Goal: Navigation & Orientation: Find specific page/section

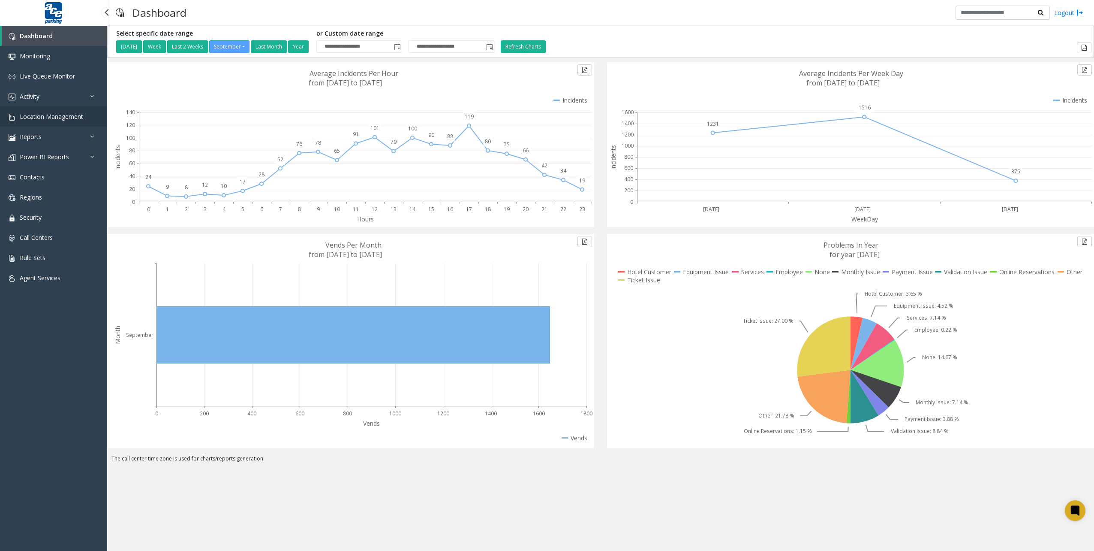
click at [66, 114] on span "Location Management" at bounding box center [51, 116] width 63 height 8
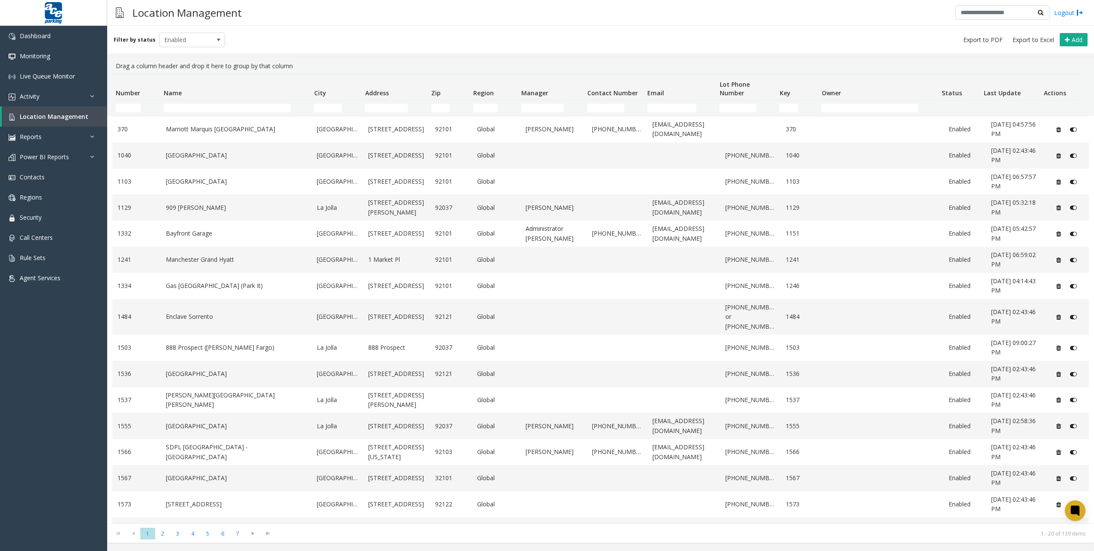
click at [144, 108] on kendo-grid-filter-cell-operators "Number Filter" at bounding box center [149, 108] width 15 height 15
click at [124, 110] on input "Number Filter" at bounding box center [128, 108] width 25 height 9
type input "****"
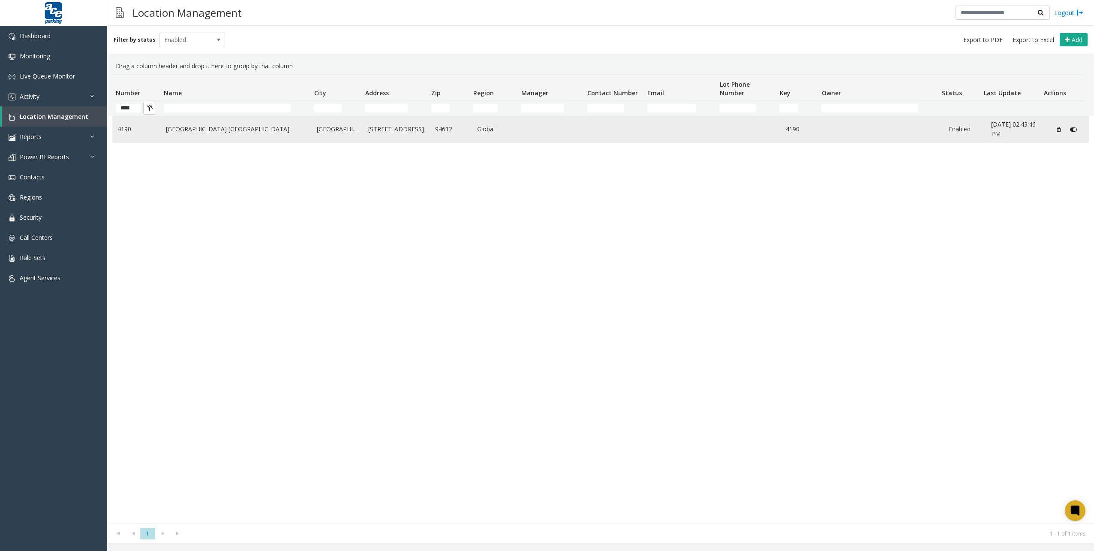
click at [201, 127] on link "[GEOGRAPHIC_DATA] [GEOGRAPHIC_DATA]" at bounding box center [236, 128] width 141 height 9
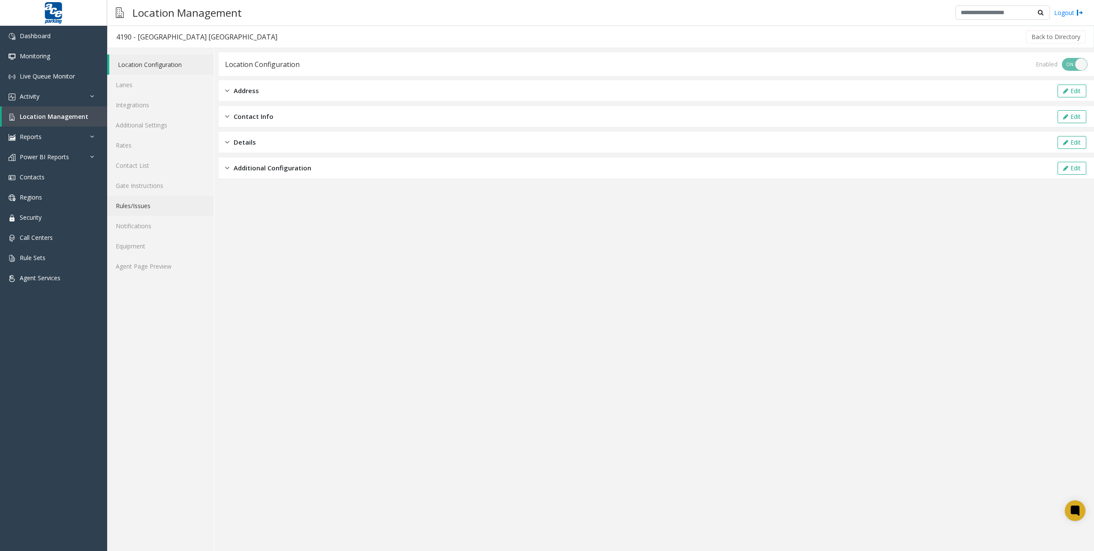
click at [148, 210] on link "Rules/Issues" at bounding box center [160, 206] width 107 height 20
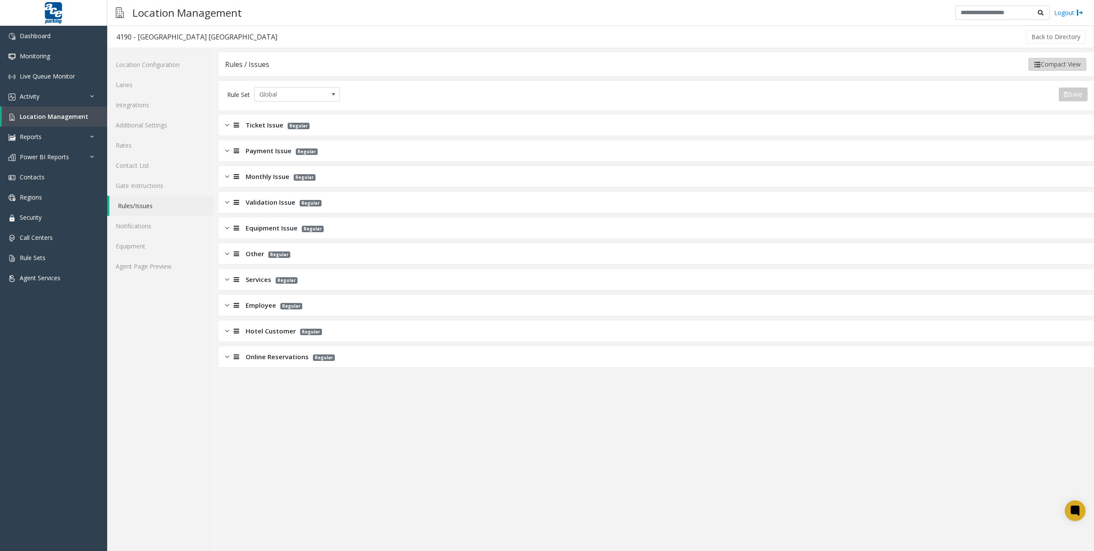
click at [1049, 65] on button "Compact View" at bounding box center [1058, 64] width 58 height 13
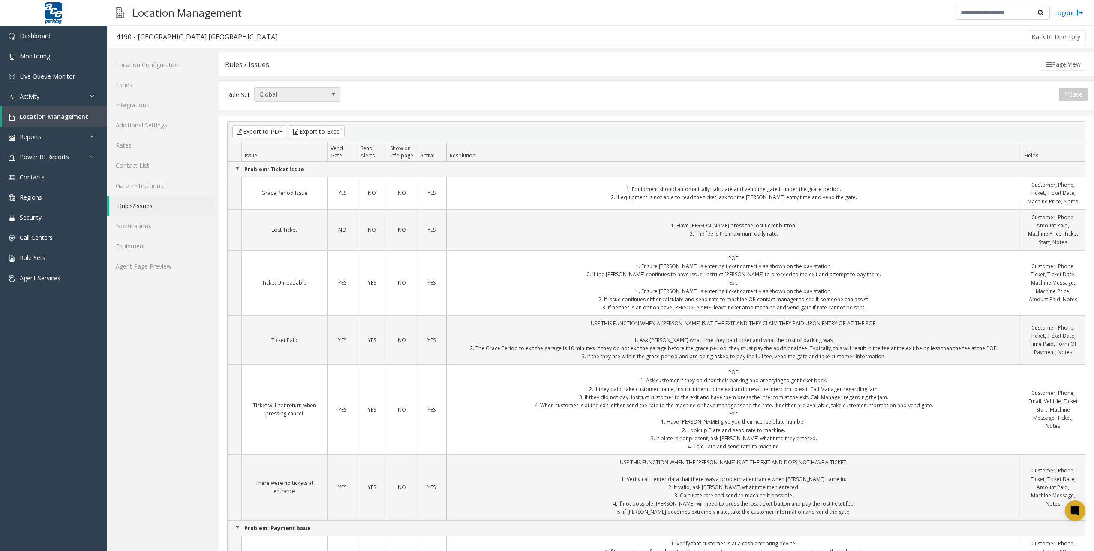
click at [320, 93] on span "Global" at bounding box center [289, 94] width 68 height 14
click at [401, 67] on div "Page View" at bounding box center [678, 64] width 819 height 13
click at [325, 133] on button "Export to Excel" at bounding box center [317, 131] width 56 height 13
click at [148, 182] on link "Gate Instructions" at bounding box center [160, 185] width 107 height 20
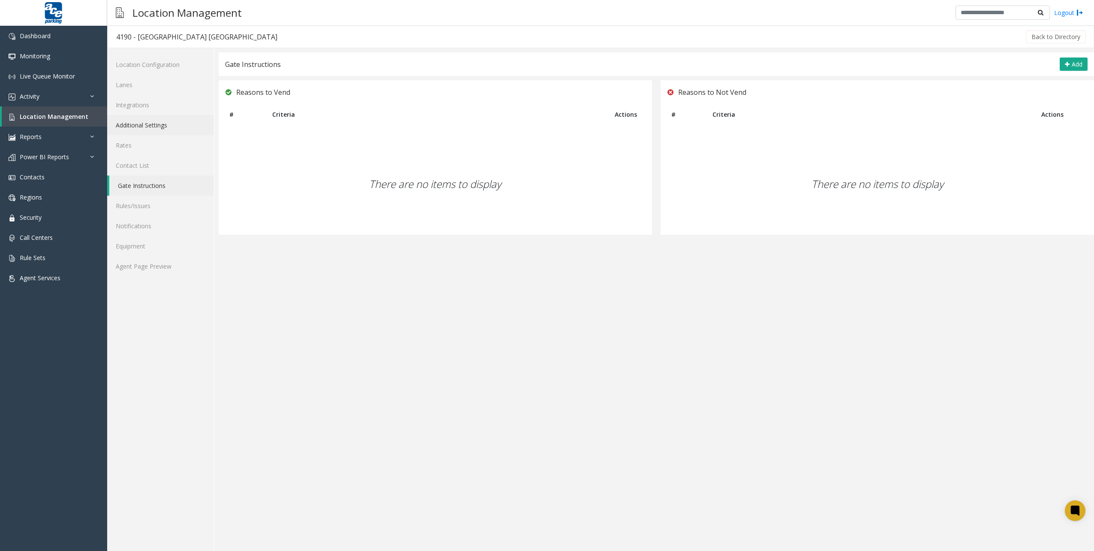
click at [166, 120] on link "Additional Settings" at bounding box center [160, 125] width 107 height 20
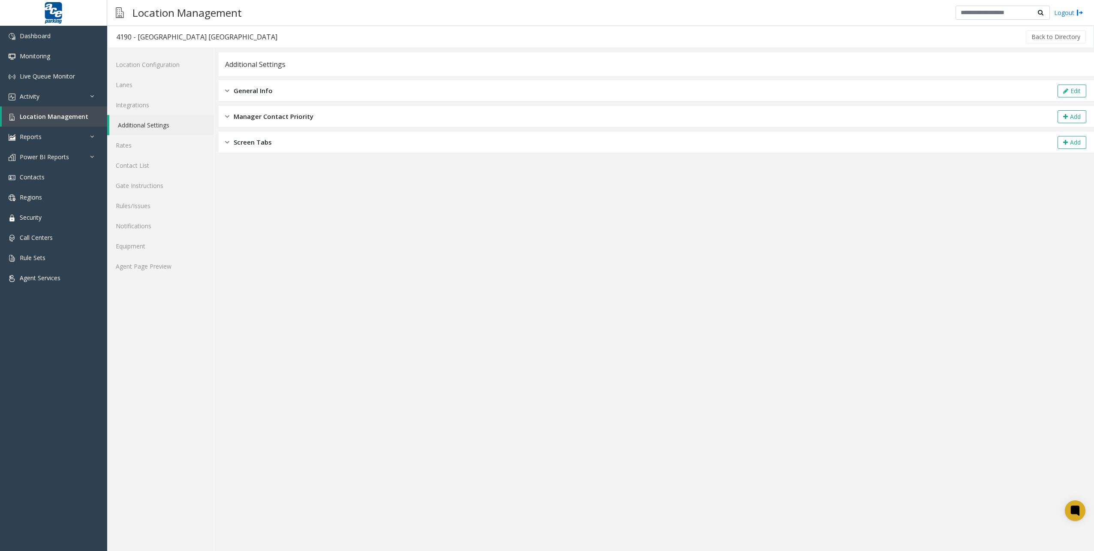
click at [309, 93] on div "General Info Edit" at bounding box center [657, 90] width 876 height 21
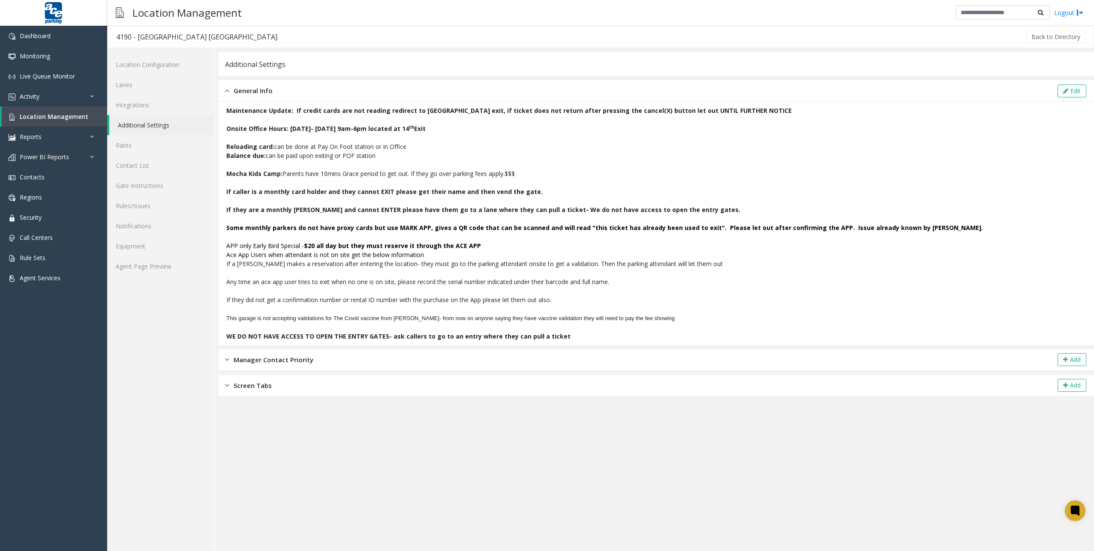
click at [416, 168] on p at bounding box center [656, 164] width 860 height 9
click at [423, 294] on p at bounding box center [656, 290] width 860 height 9
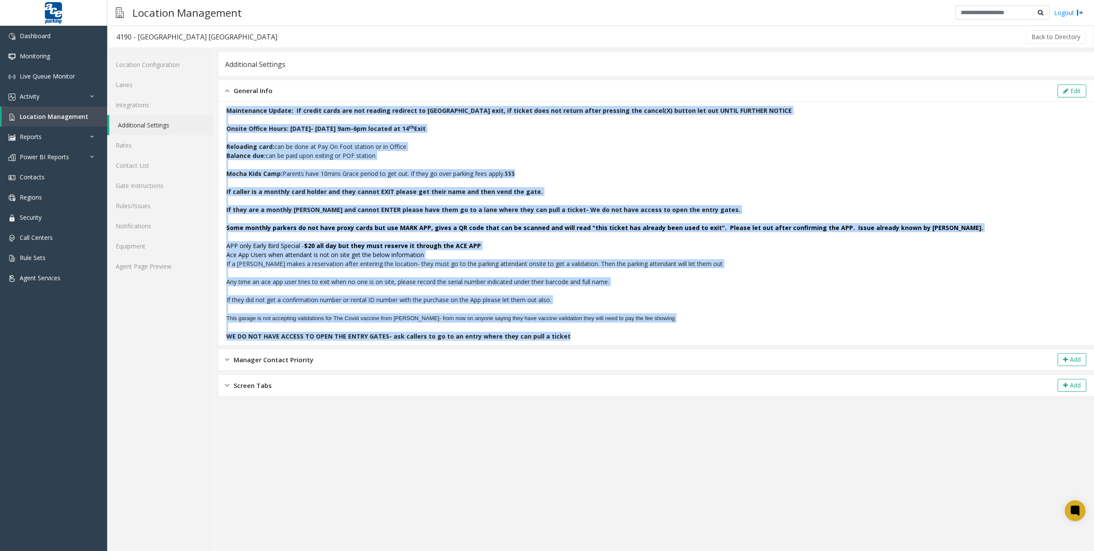
drag, startPoint x: 565, startPoint y: 335, endPoint x: 228, endPoint y: 108, distance: 405.9
click at [228, 108] on div "Maintenance Update: If credit cards are not reading redirect to [GEOGRAPHIC_DAT…" at bounding box center [656, 223] width 860 height 235
copy div "Loremipsumd Sitame: Co adipis elits doe tem incidid utlabore et 14do magnaa eni…"
click at [344, 228] on b "Some monthly parkers do not have proxy cards but use MARK APP, gives a QR code …" at bounding box center [604, 227] width 757 height 8
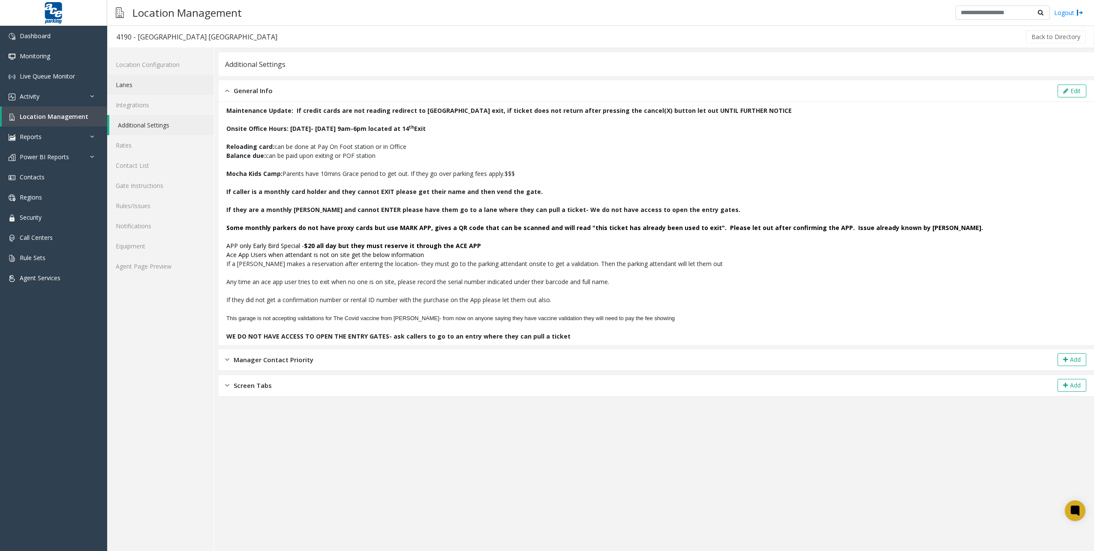
click at [157, 86] on link "Lanes" at bounding box center [160, 85] width 107 height 20
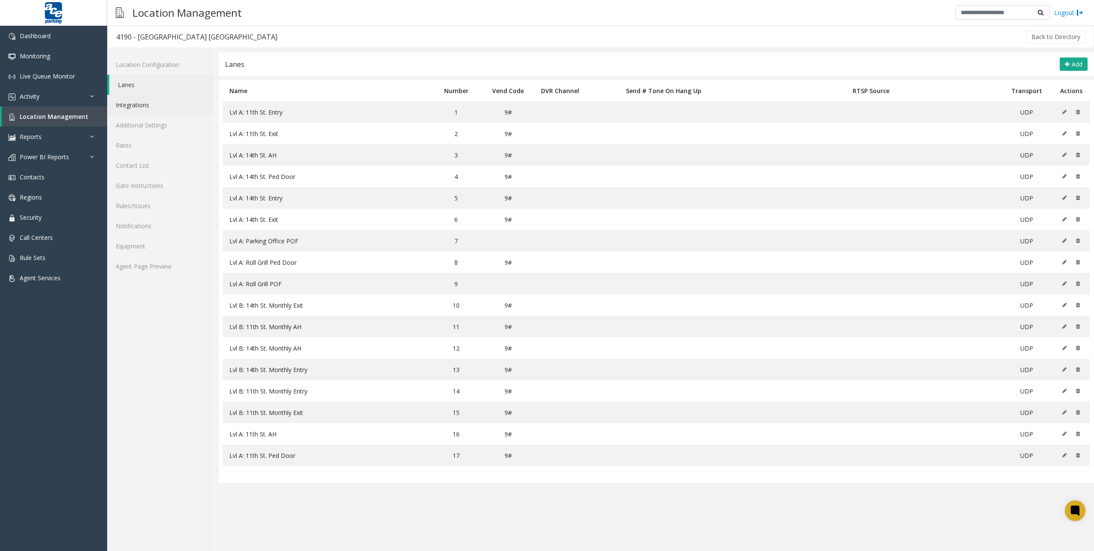
click at [151, 100] on link "Integrations" at bounding box center [160, 105] width 107 height 20
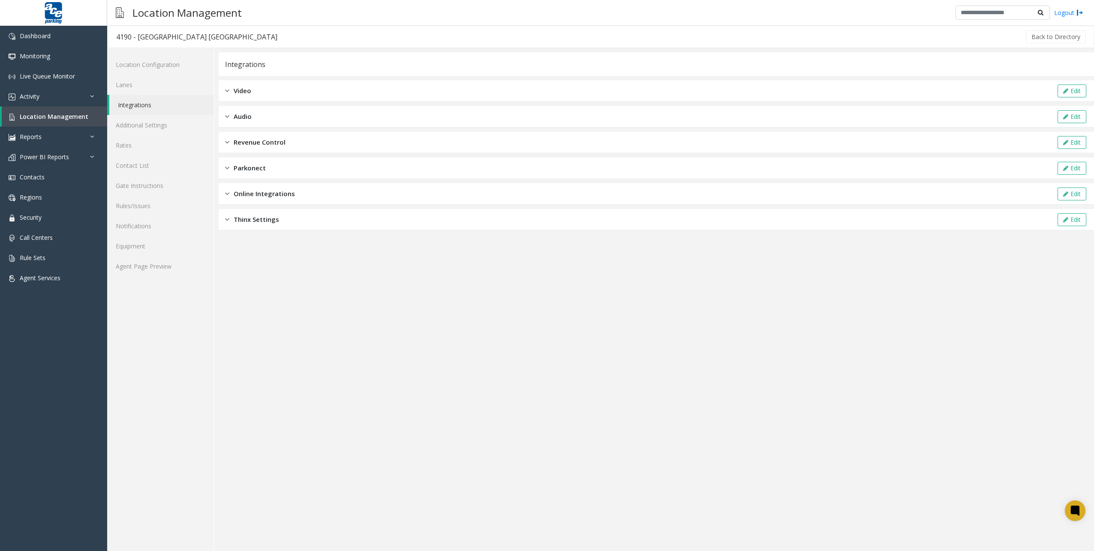
click at [253, 144] on span "Revenue Control" at bounding box center [260, 142] width 52 height 10
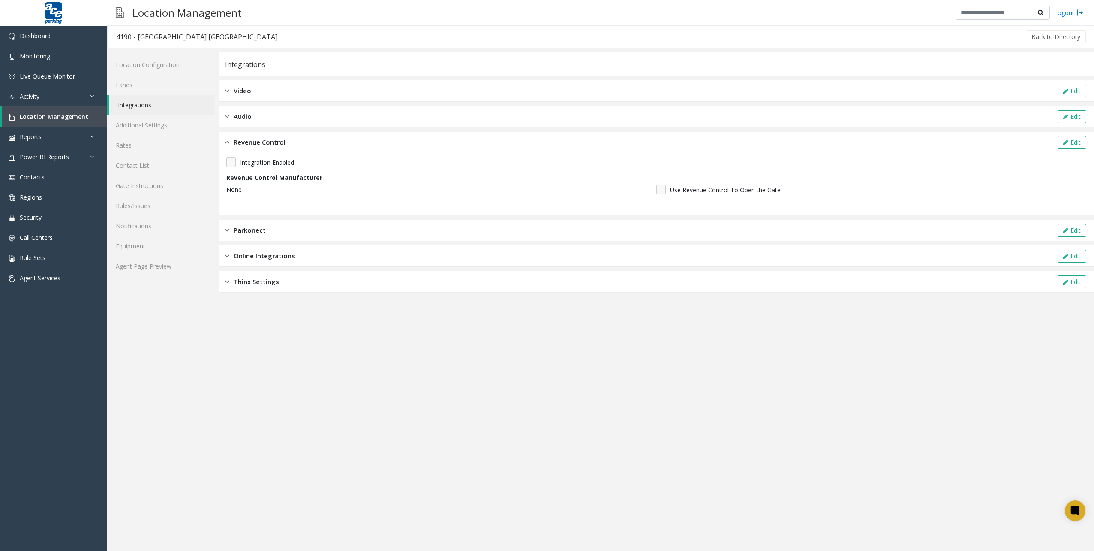
click at [254, 116] on div "Audio Edit" at bounding box center [657, 116] width 876 height 21
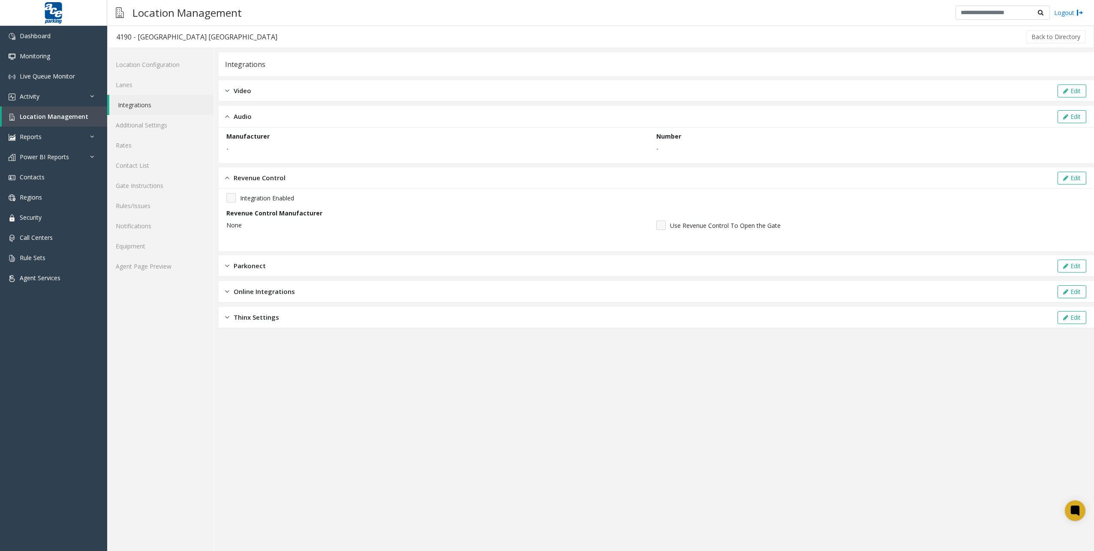
click at [265, 88] on div "Video Edit" at bounding box center [657, 90] width 876 height 21
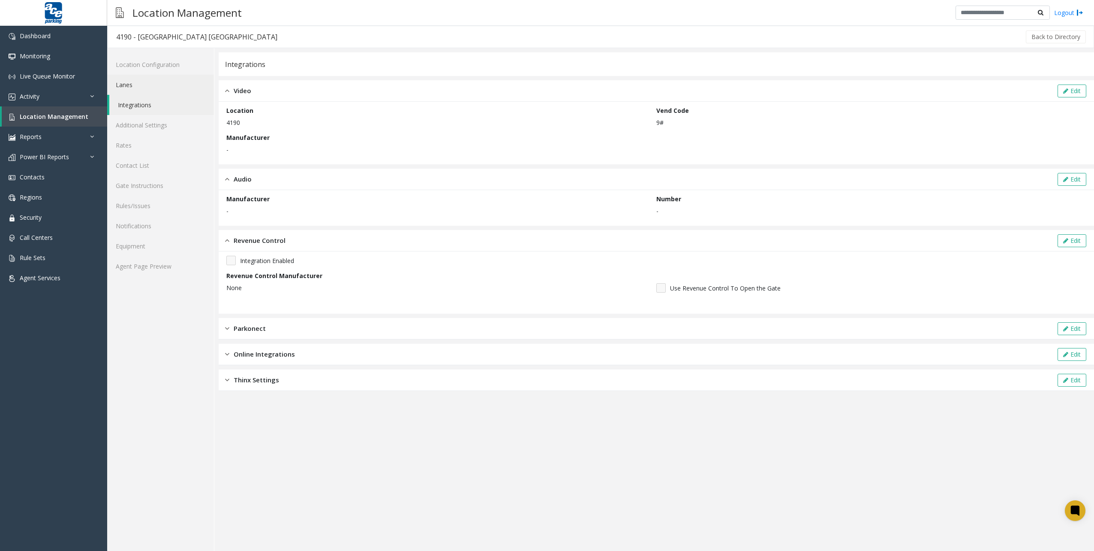
click at [166, 77] on link "Lanes" at bounding box center [160, 85] width 107 height 20
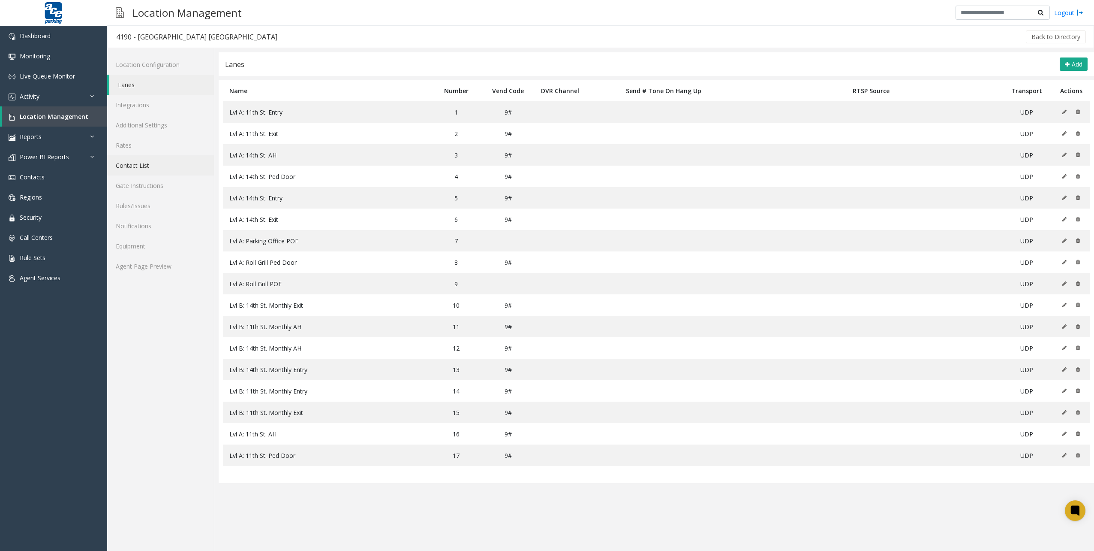
click at [158, 155] on link "Contact List" at bounding box center [160, 165] width 107 height 20
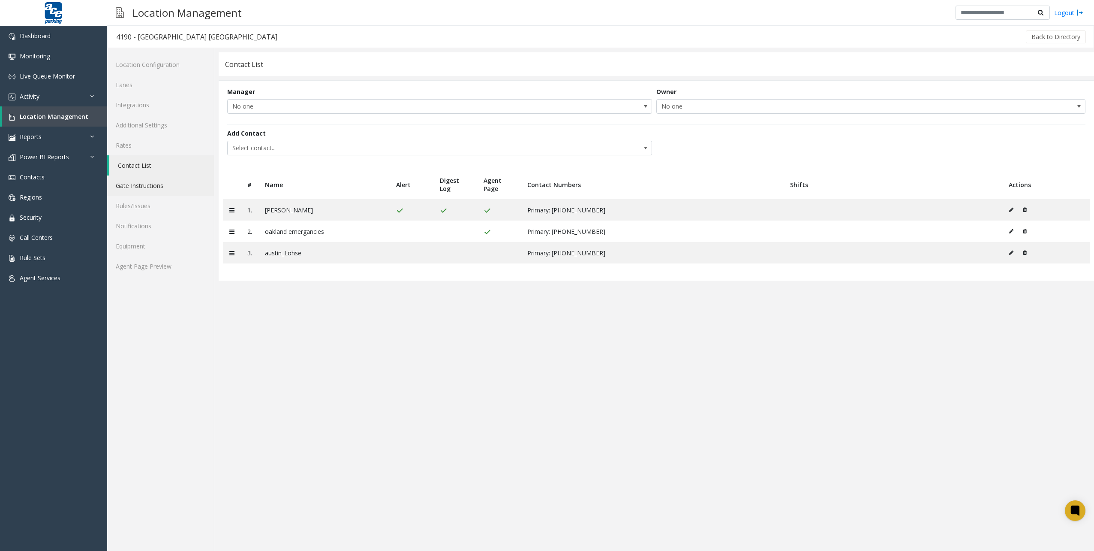
click at [146, 187] on link "Gate Instructions" at bounding box center [160, 185] width 107 height 20
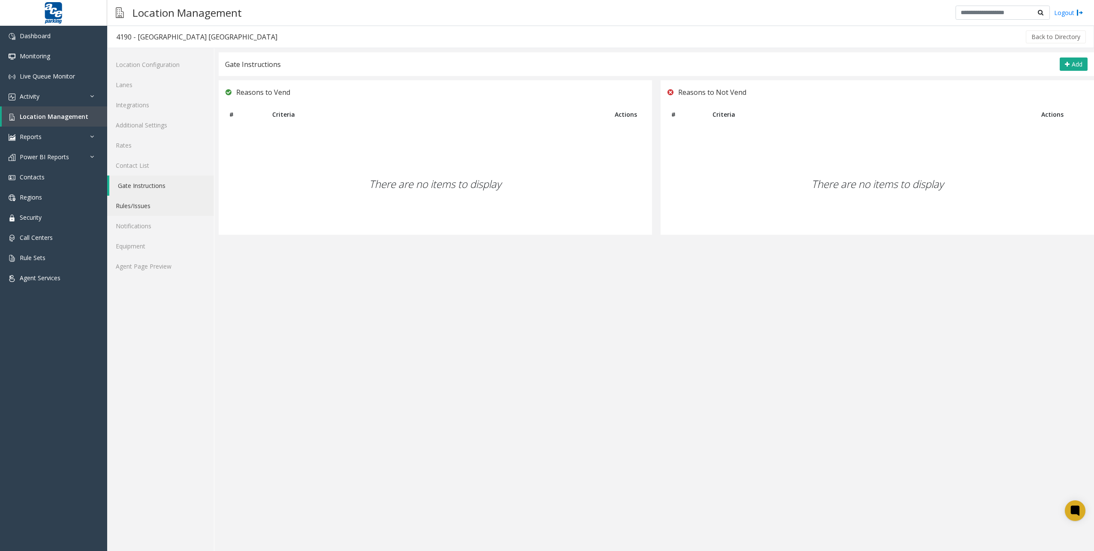
click at [140, 210] on link "Rules/Issues" at bounding box center [160, 206] width 107 height 20
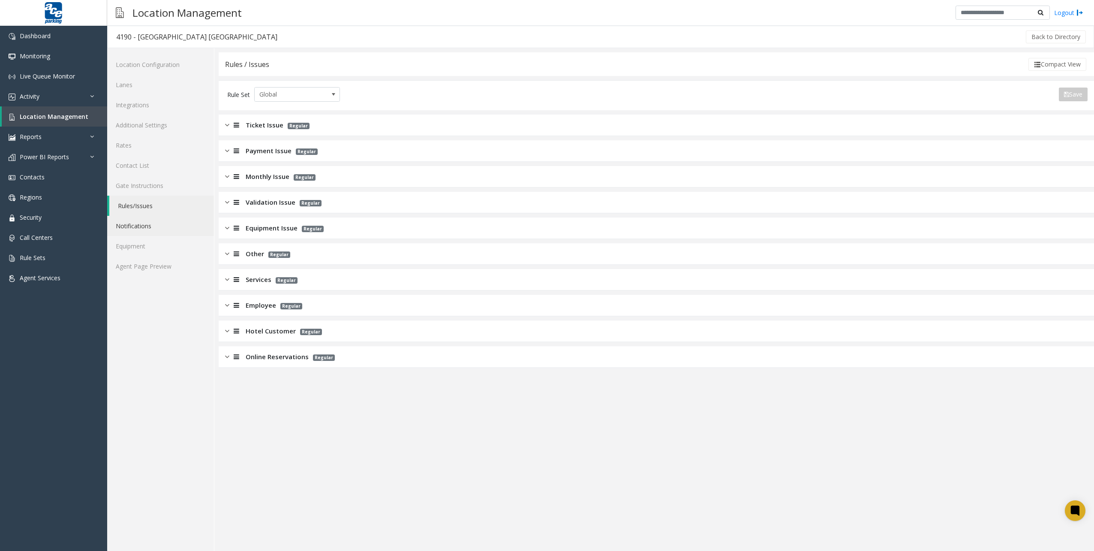
click at [142, 225] on link "Notifications" at bounding box center [160, 226] width 107 height 20
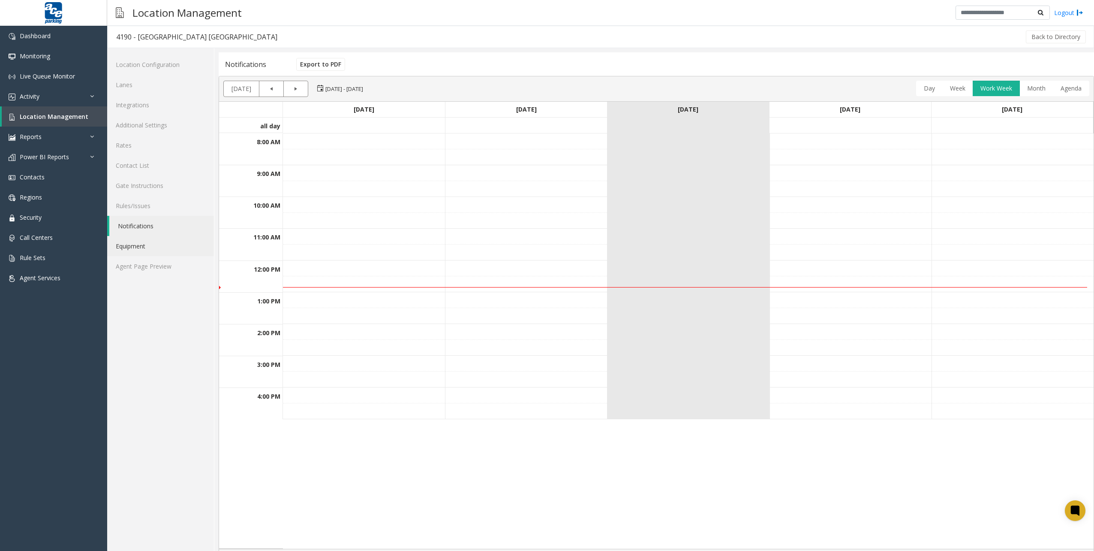
click at [142, 245] on link "Equipment" at bounding box center [160, 246] width 107 height 20
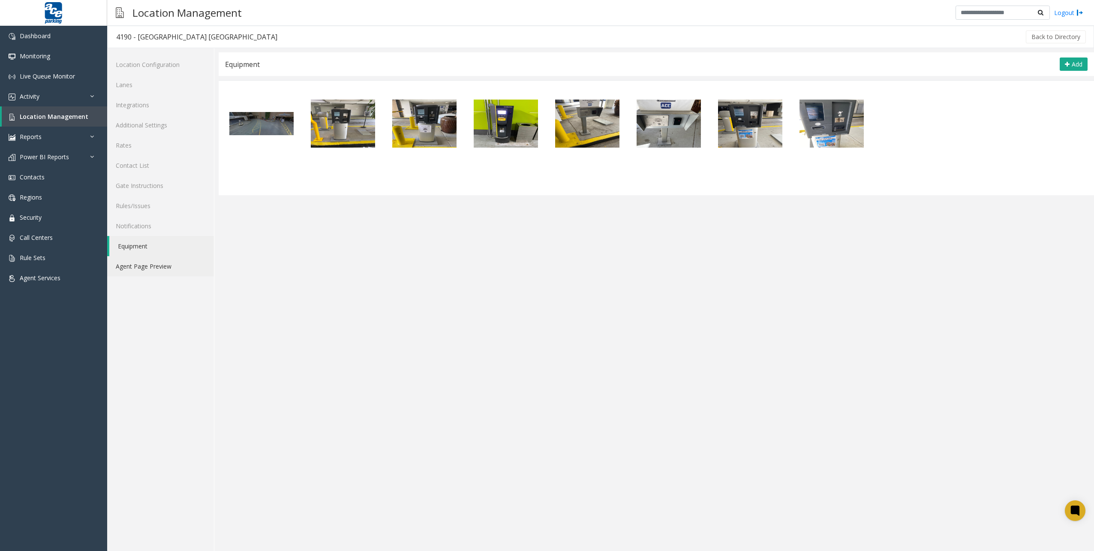
click at [140, 264] on link "Agent Page Preview" at bounding box center [160, 266] width 107 height 20
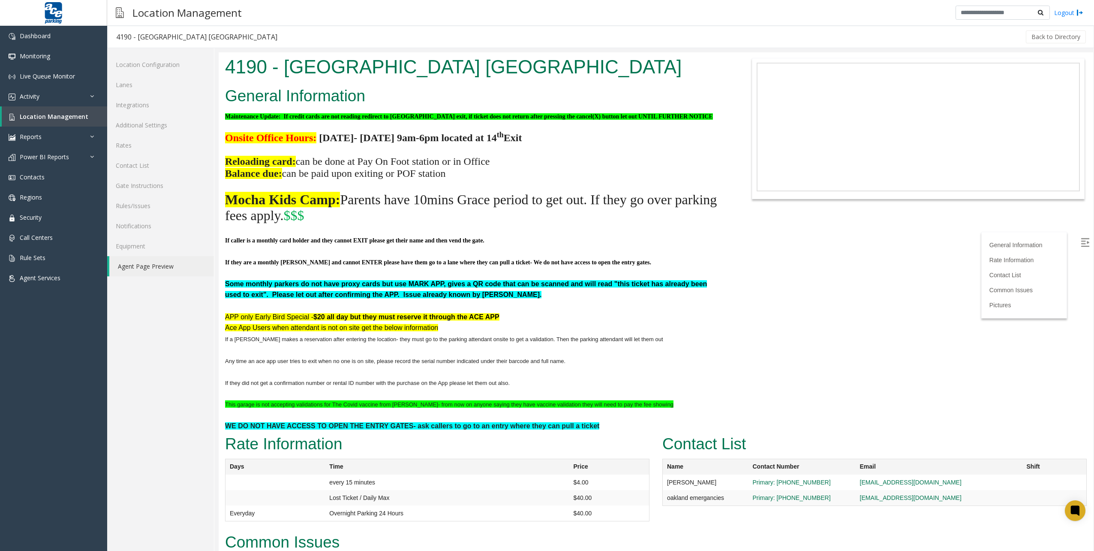
click at [663, 330] on p "Ace App Users when attendant is not on site get the below information" at bounding box center [473, 327] width 497 height 11
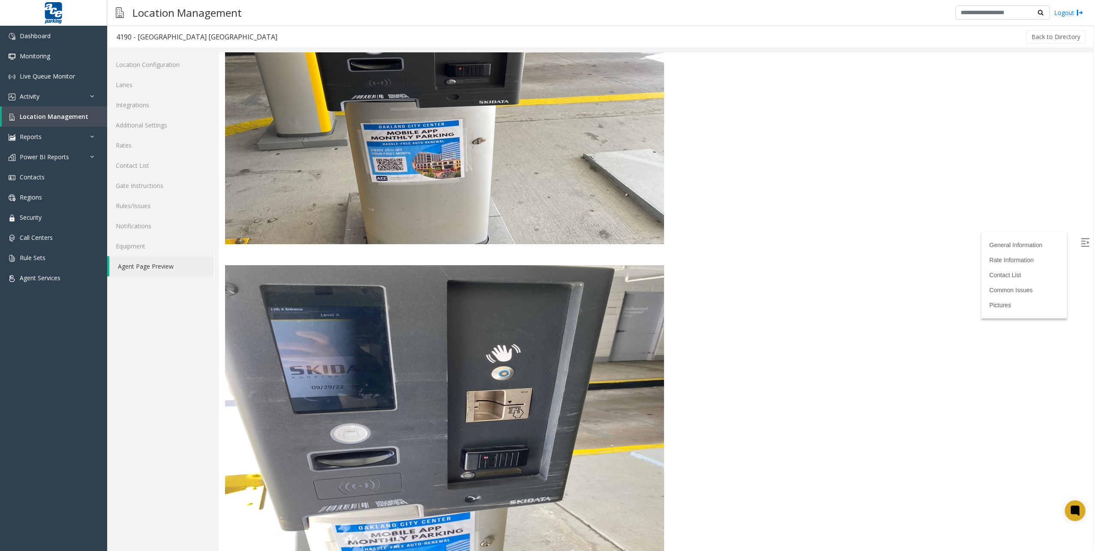
scroll to position [2629, 0]
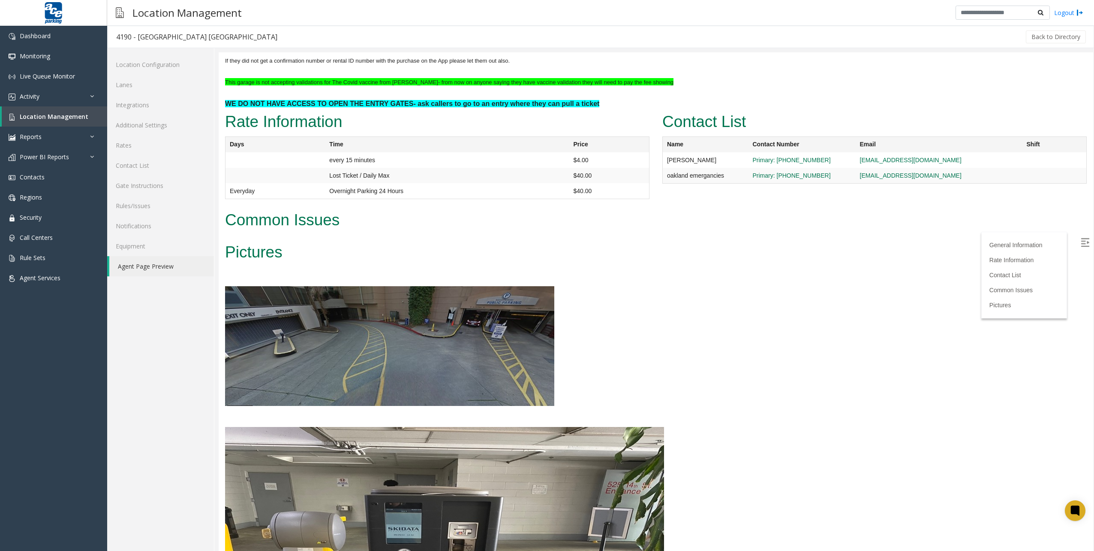
scroll to position [0, 0]
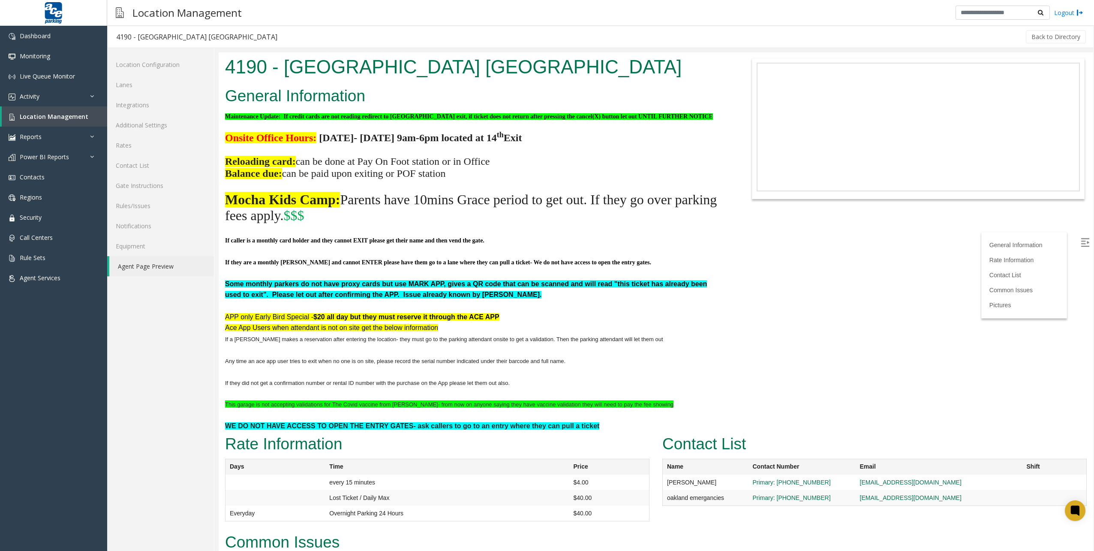
drag, startPoint x: 1089, startPoint y: 488, endPoint x: 1180, endPoint y: 98, distance: 401.0
click at [157, 120] on link "Additional Settings" at bounding box center [160, 125] width 107 height 20
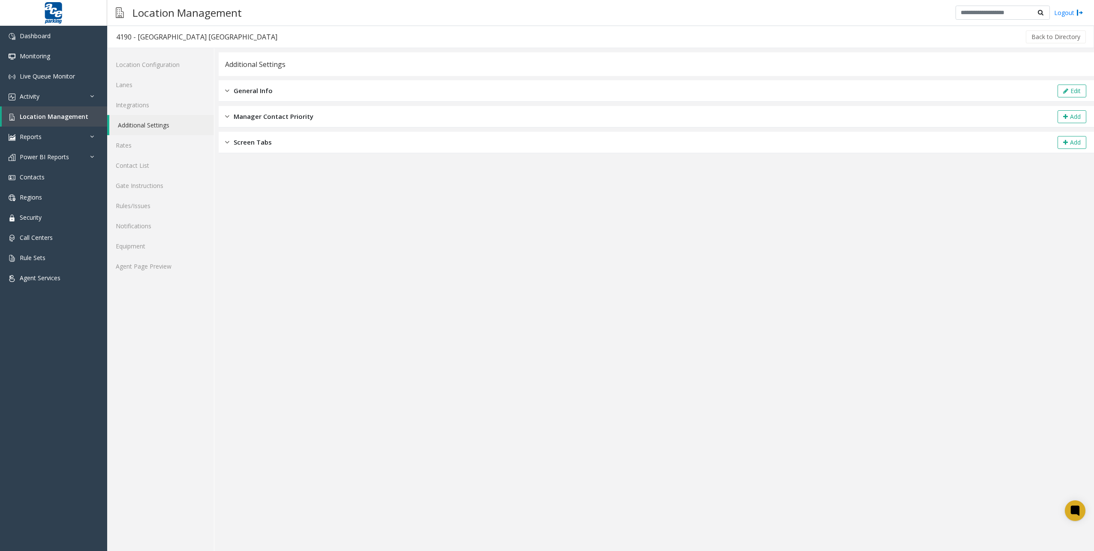
click at [249, 139] on span "Screen Tabs" at bounding box center [253, 142] width 38 height 10
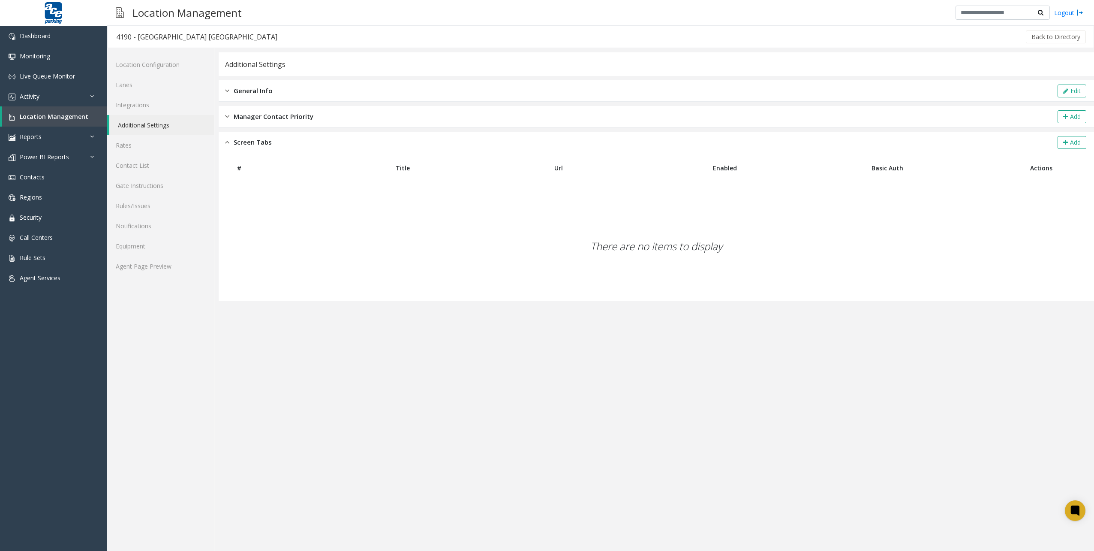
click at [249, 139] on span "Screen Tabs" at bounding box center [253, 142] width 38 height 10
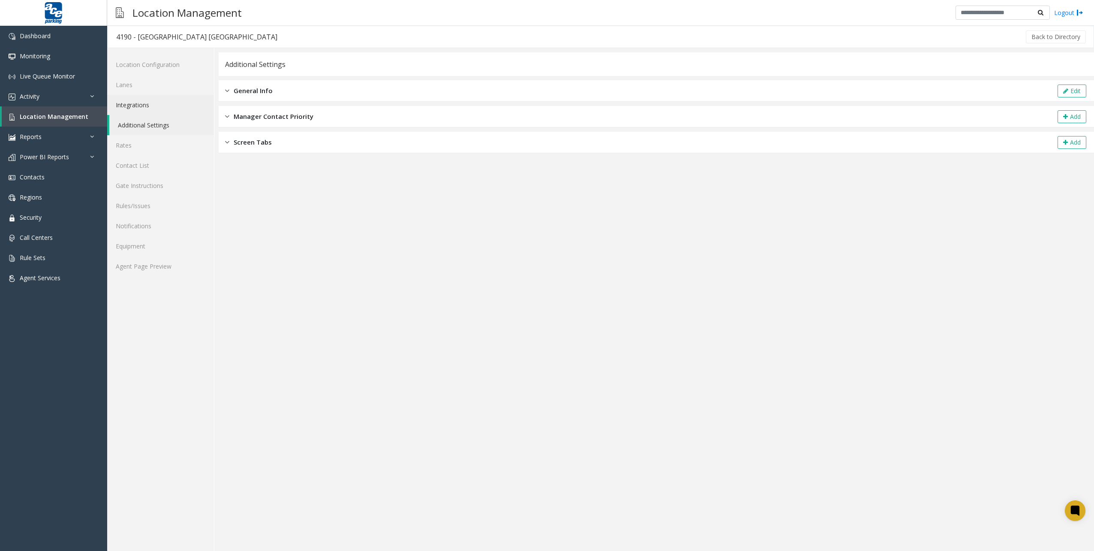
click at [159, 100] on link "Integrations" at bounding box center [160, 105] width 107 height 20
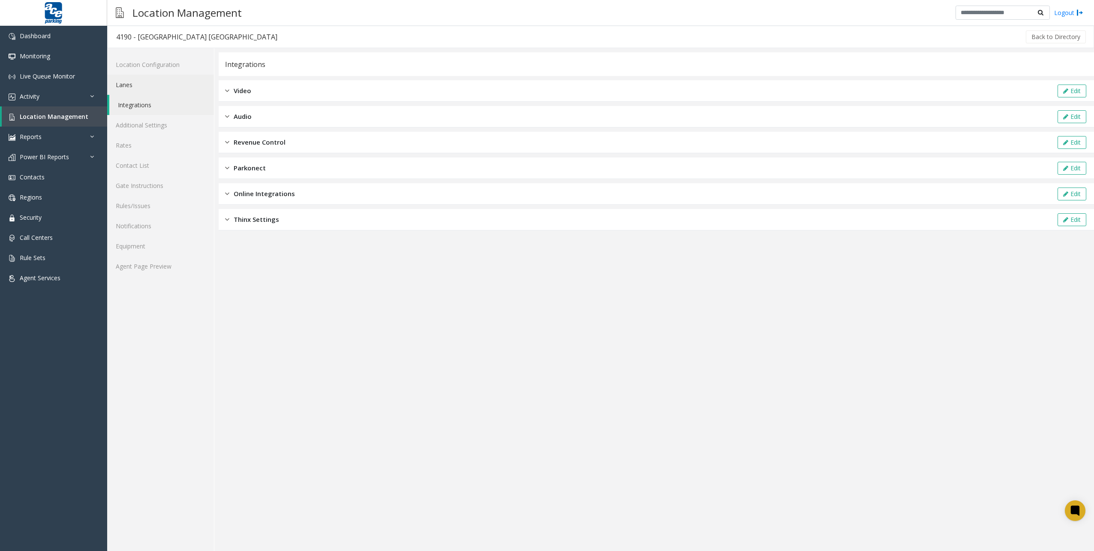
click at [163, 85] on link "Lanes" at bounding box center [160, 85] width 107 height 20
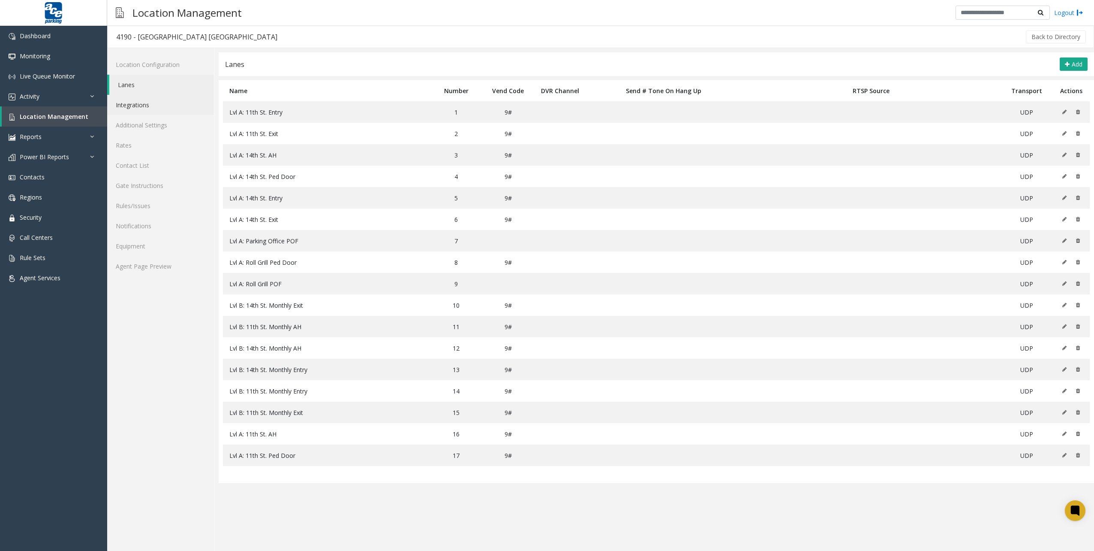
click at [155, 101] on link "Integrations" at bounding box center [160, 105] width 107 height 20
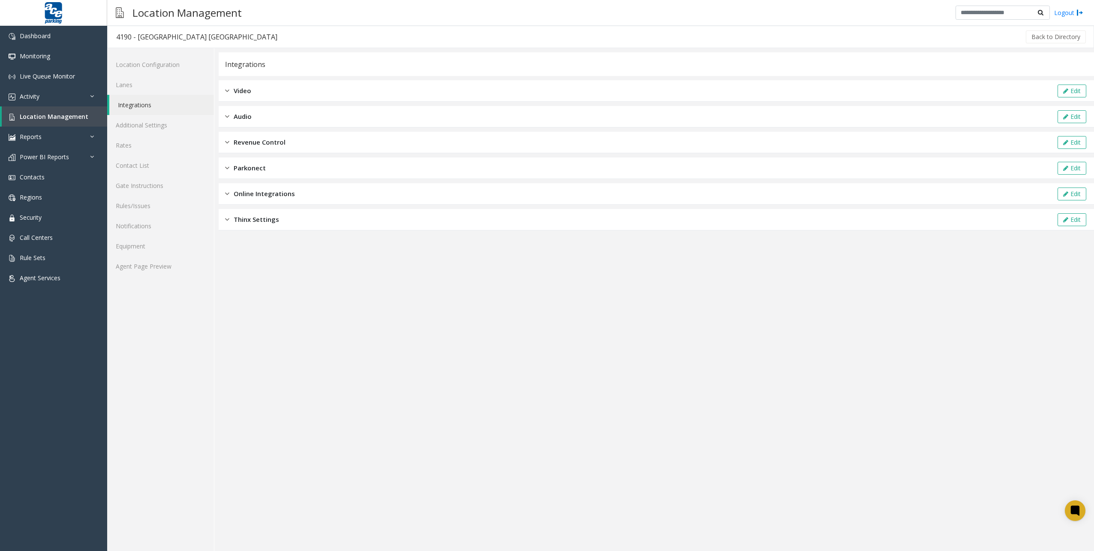
click at [282, 87] on div "Video Edit" at bounding box center [657, 90] width 876 height 21
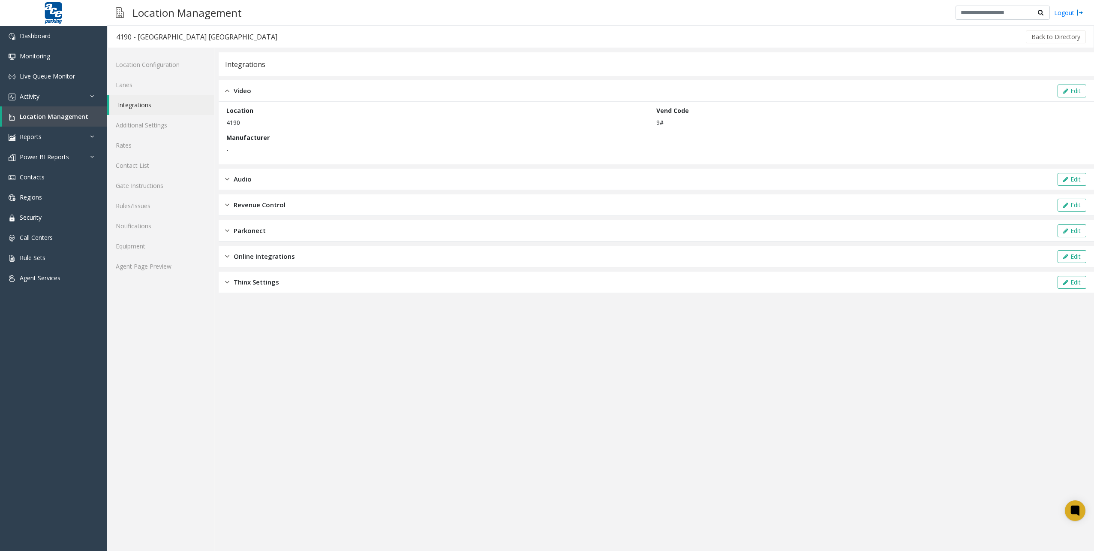
click at [282, 87] on div "Video Edit" at bounding box center [657, 90] width 876 height 21
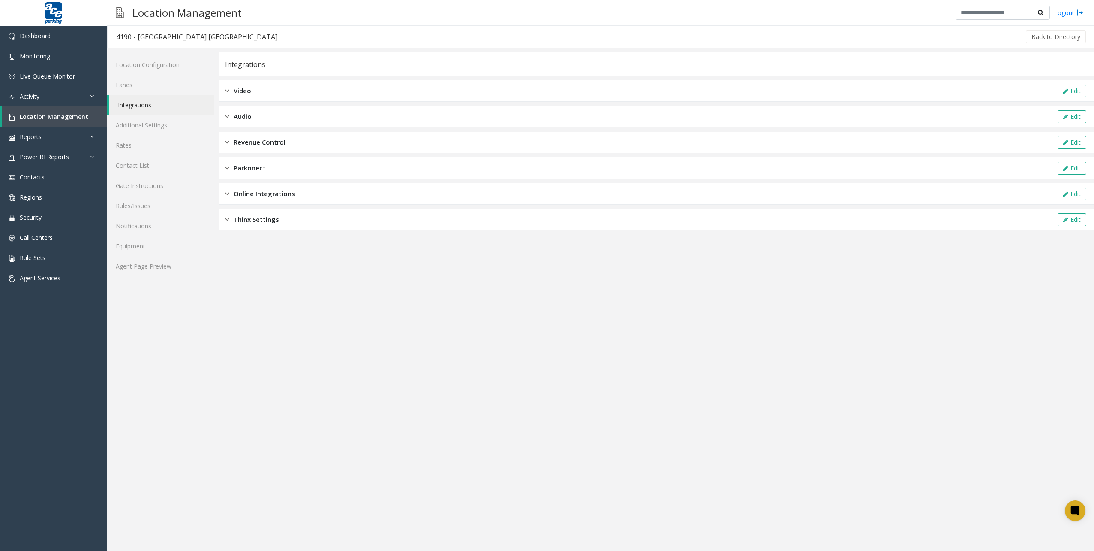
click at [276, 130] on div "Integrations Video Edit Audio Edit Revenue Control Edit Parkonect Edit Online I…" at bounding box center [657, 141] width 876 height 178
click at [283, 120] on div "Audio Edit" at bounding box center [657, 116] width 876 height 21
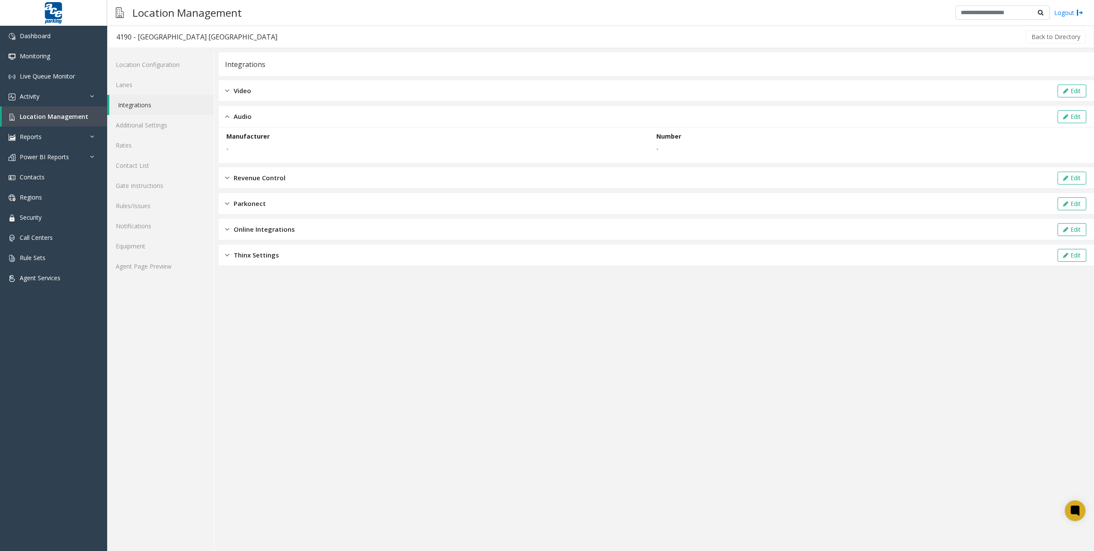
click at [283, 120] on div "Audio Edit" at bounding box center [657, 116] width 876 height 21
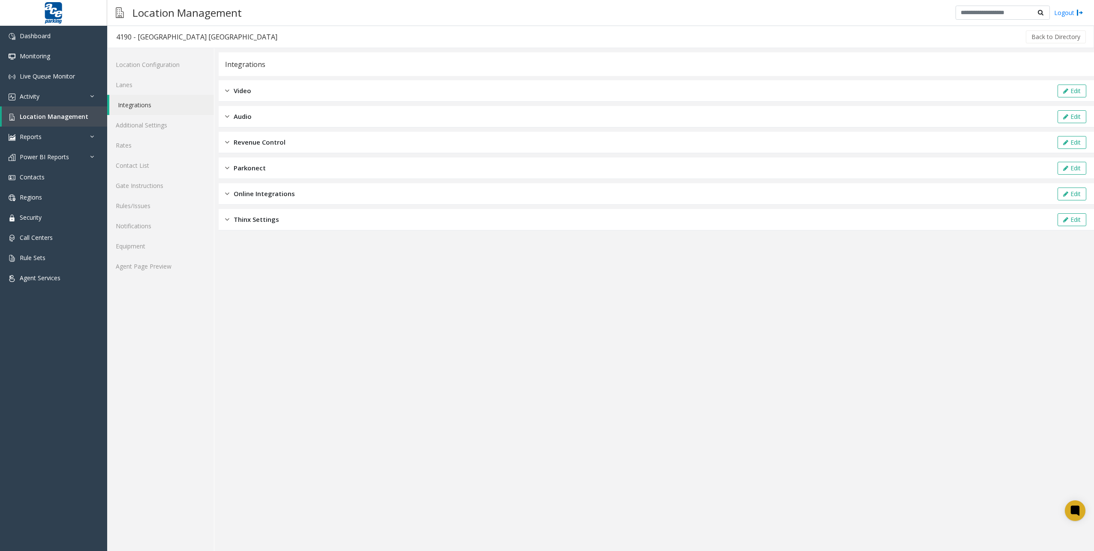
drag, startPoint x: 283, startPoint y: 120, endPoint x: 276, endPoint y: 137, distance: 18.9
click at [276, 137] on div "Revenue Control Edit" at bounding box center [657, 142] width 876 height 21
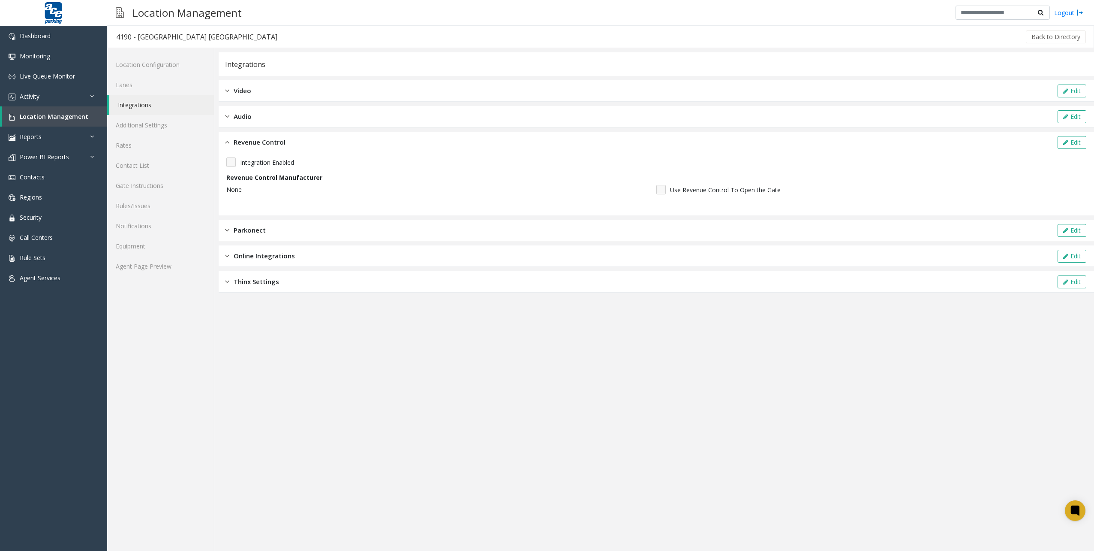
click at [274, 140] on span "Revenue Control" at bounding box center [260, 142] width 52 height 10
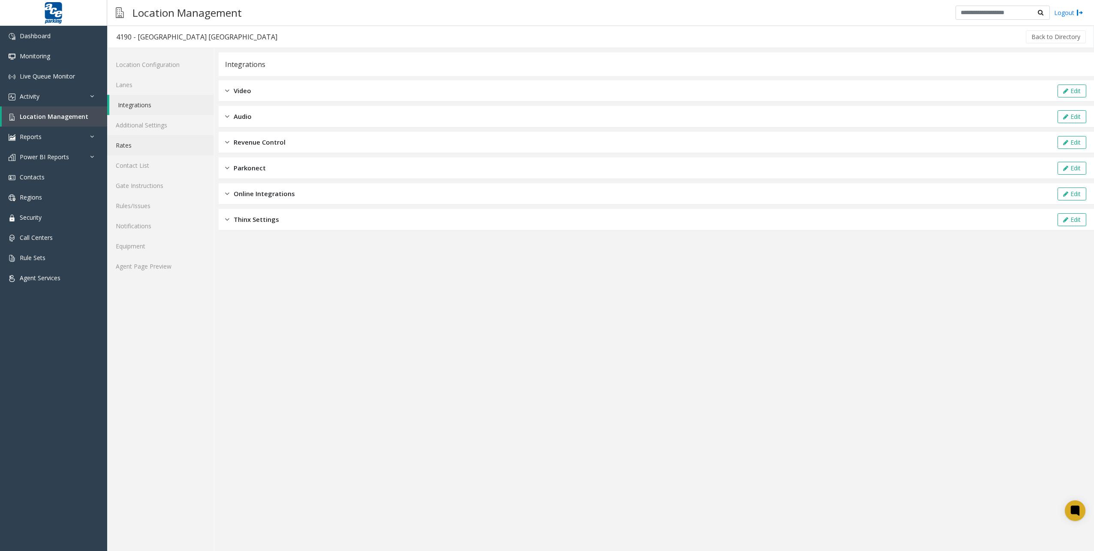
click at [147, 144] on link "Rates" at bounding box center [160, 145] width 107 height 20
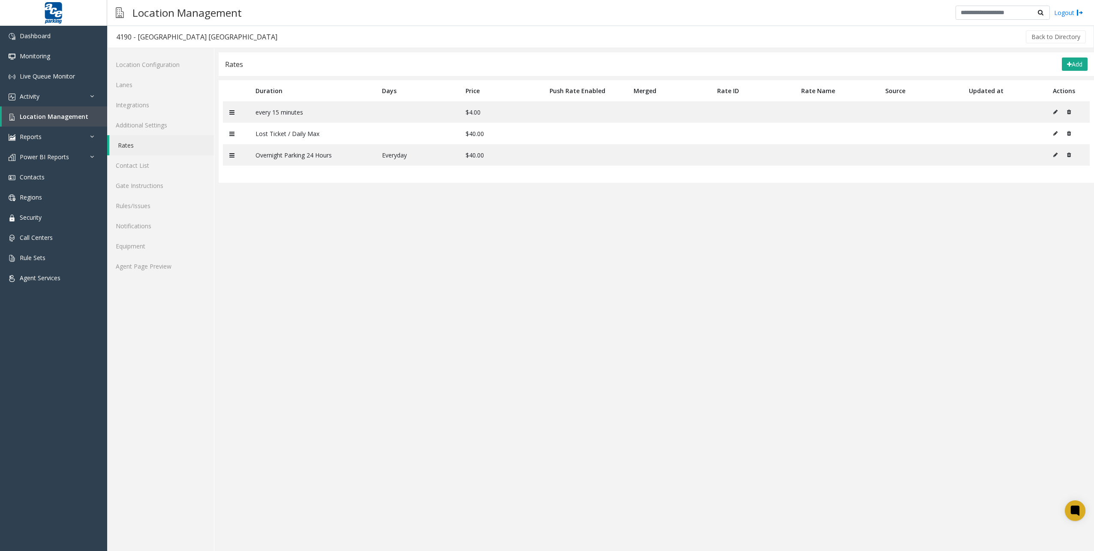
click at [340, 178] on table "Duration Days Price Push Rate Enabled Merged Rate ID Rate Name Source Updated a…" at bounding box center [657, 131] width 876 height 102
click at [560, 247] on app-rates "Rates Add Duration Days Price Push Rate Enabled Merged Rate ID Rate Name Source…" at bounding box center [657, 301] width 876 height 498
click at [156, 168] on link "Contact List" at bounding box center [160, 165] width 107 height 20
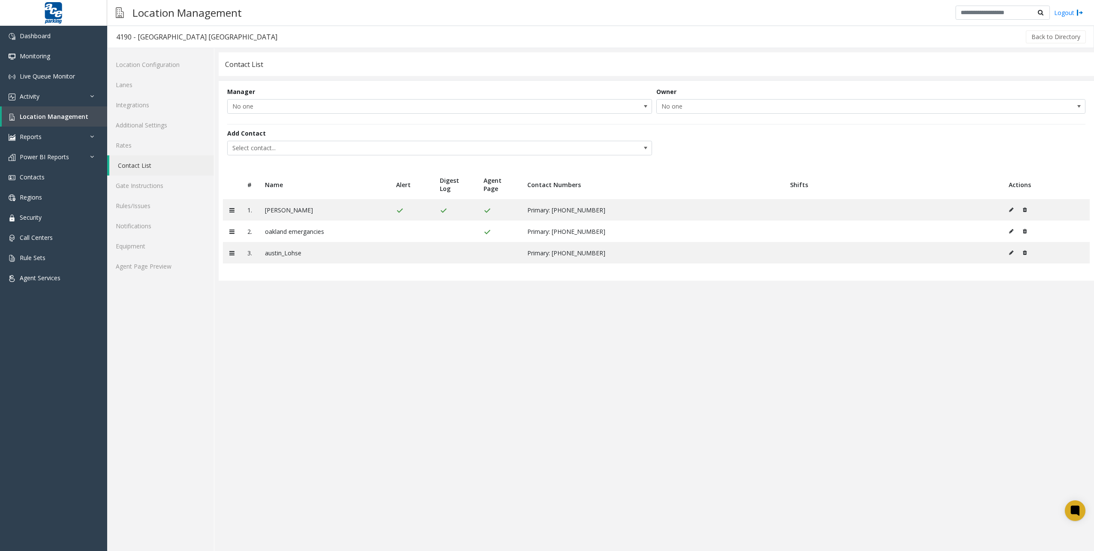
click at [483, 393] on app-contact-list "Contact List Manager No one Owner No one Add Contact Select contact... # Name A…" at bounding box center [657, 301] width 876 height 498
click at [147, 188] on link "Gate Instructions" at bounding box center [160, 185] width 107 height 20
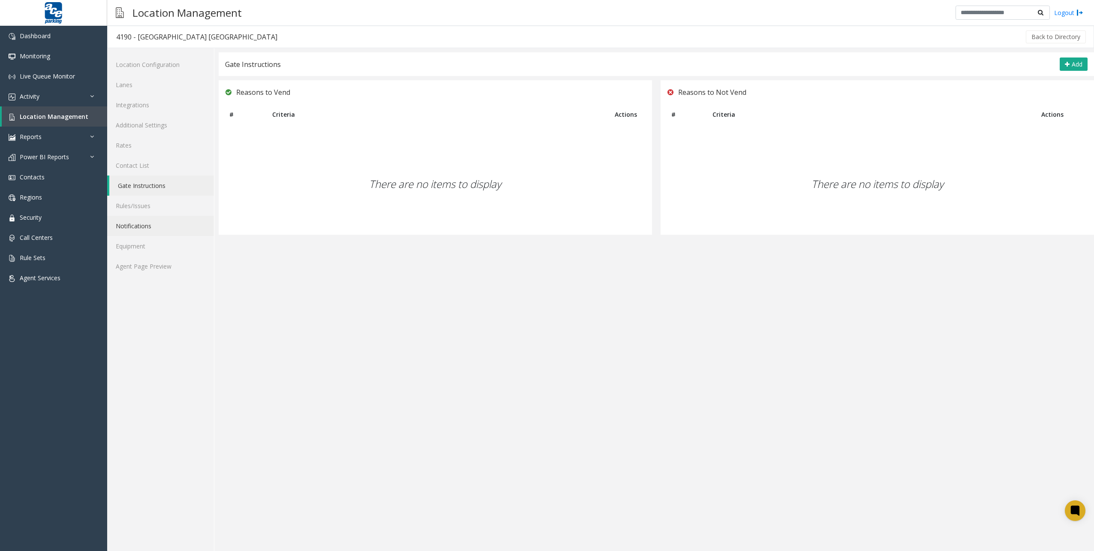
click at [155, 226] on link "Notifications" at bounding box center [160, 226] width 107 height 20
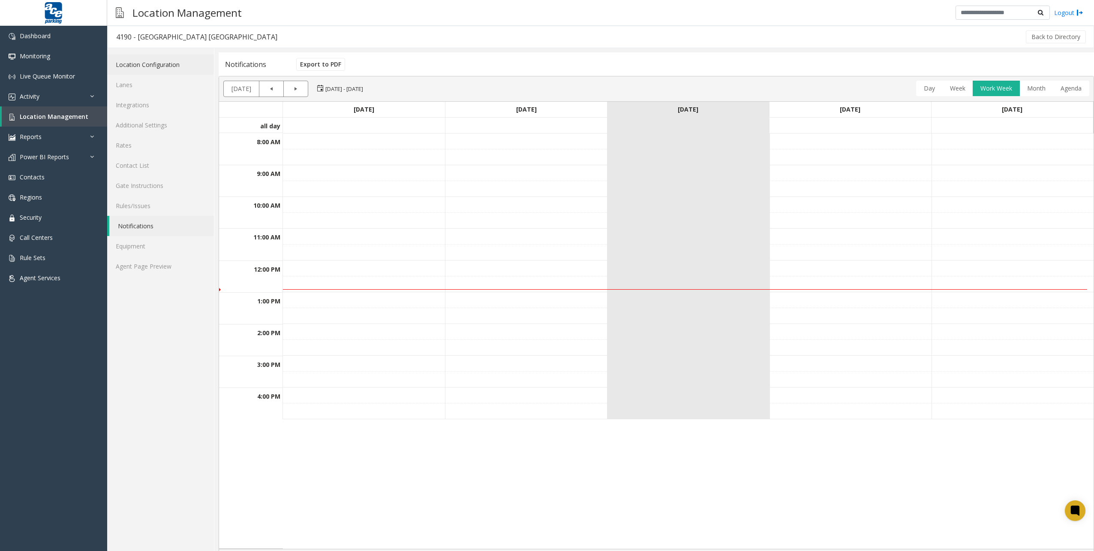
click at [166, 70] on link "Location Configuration" at bounding box center [160, 64] width 107 height 20
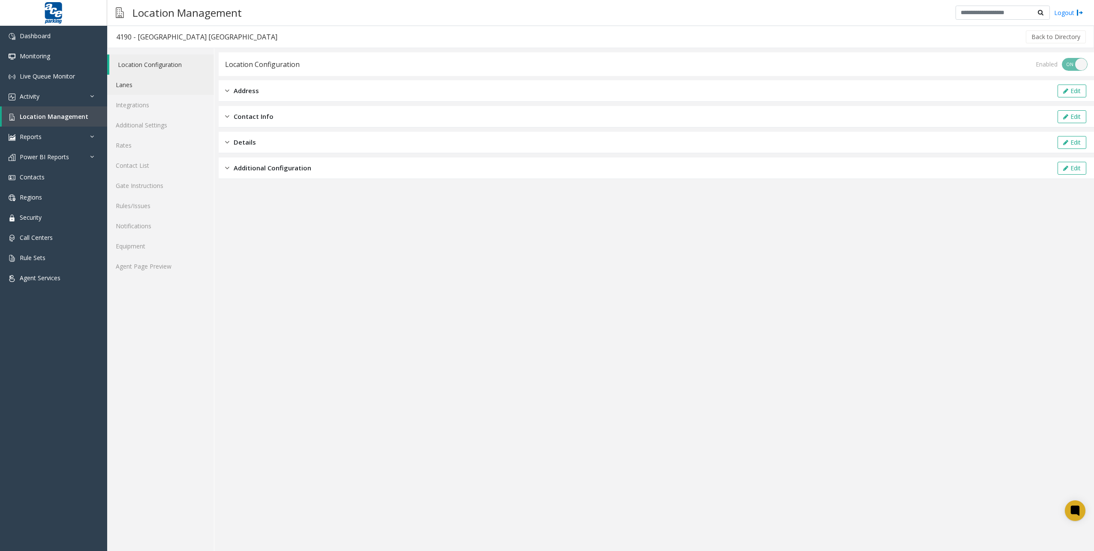
click at [157, 88] on link "Lanes" at bounding box center [160, 85] width 107 height 20
